Goal: Task Accomplishment & Management: Manage account settings

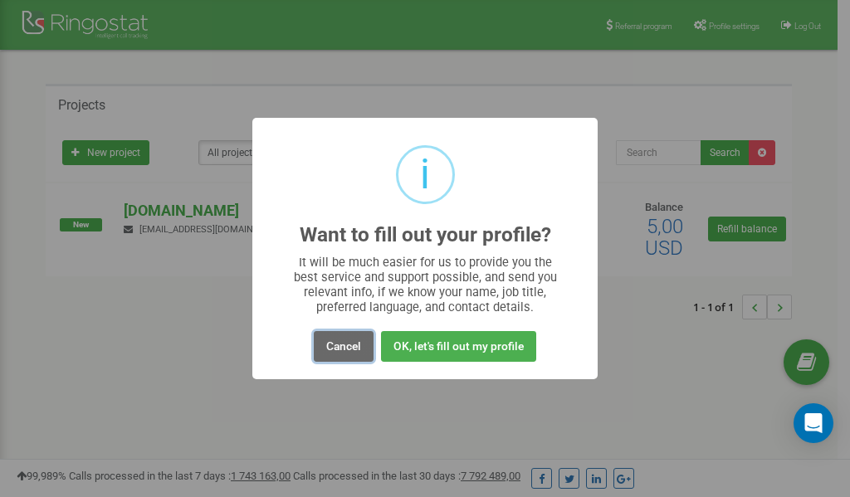
click at [332, 346] on button "Cancel" at bounding box center [344, 346] width 60 height 31
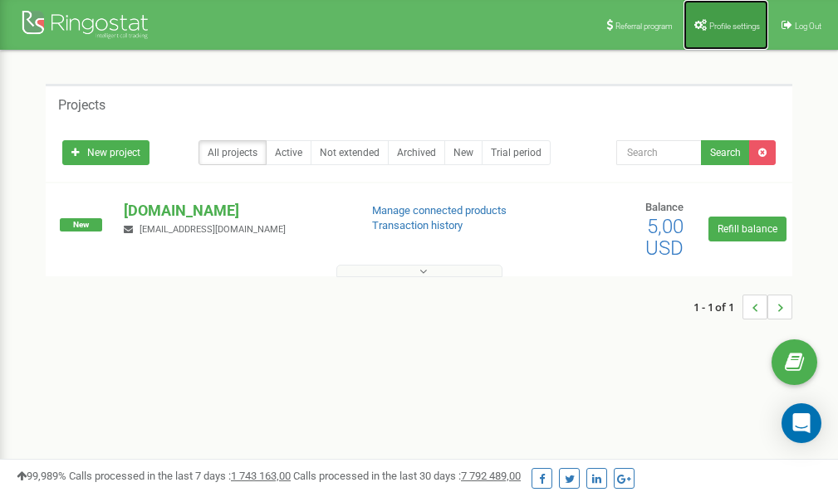
click at [726, 22] on span "Profile settings" at bounding box center [734, 26] width 51 height 9
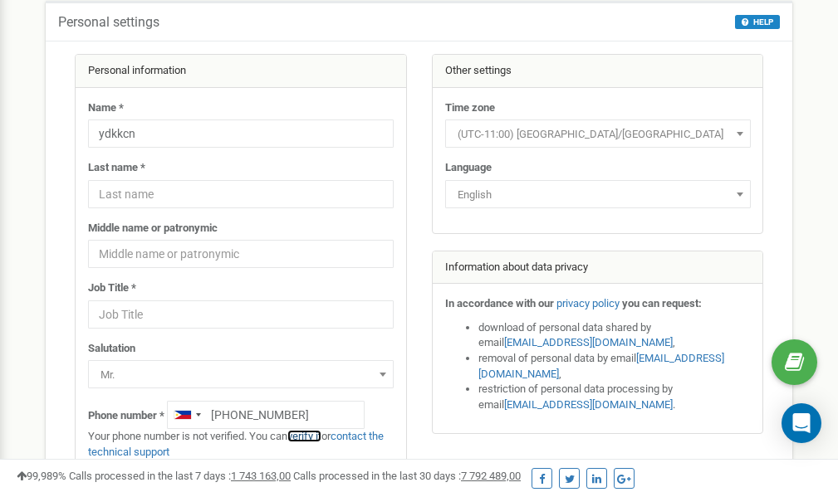
click at [309, 438] on link "verify it" at bounding box center [304, 436] width 34 height 12
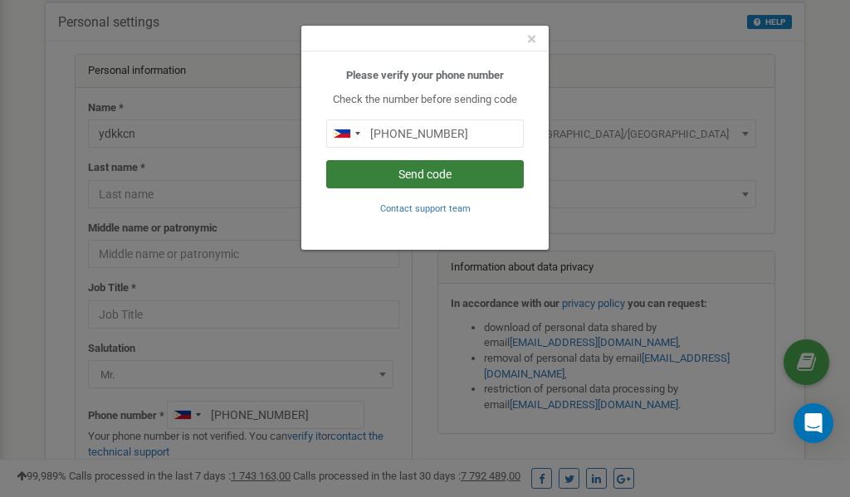
click at [416, 176] on button "Send code" at bounding box center [425, 174] width 198 height 28
